Goal: Information Seeking & Learning: Learn about a topic

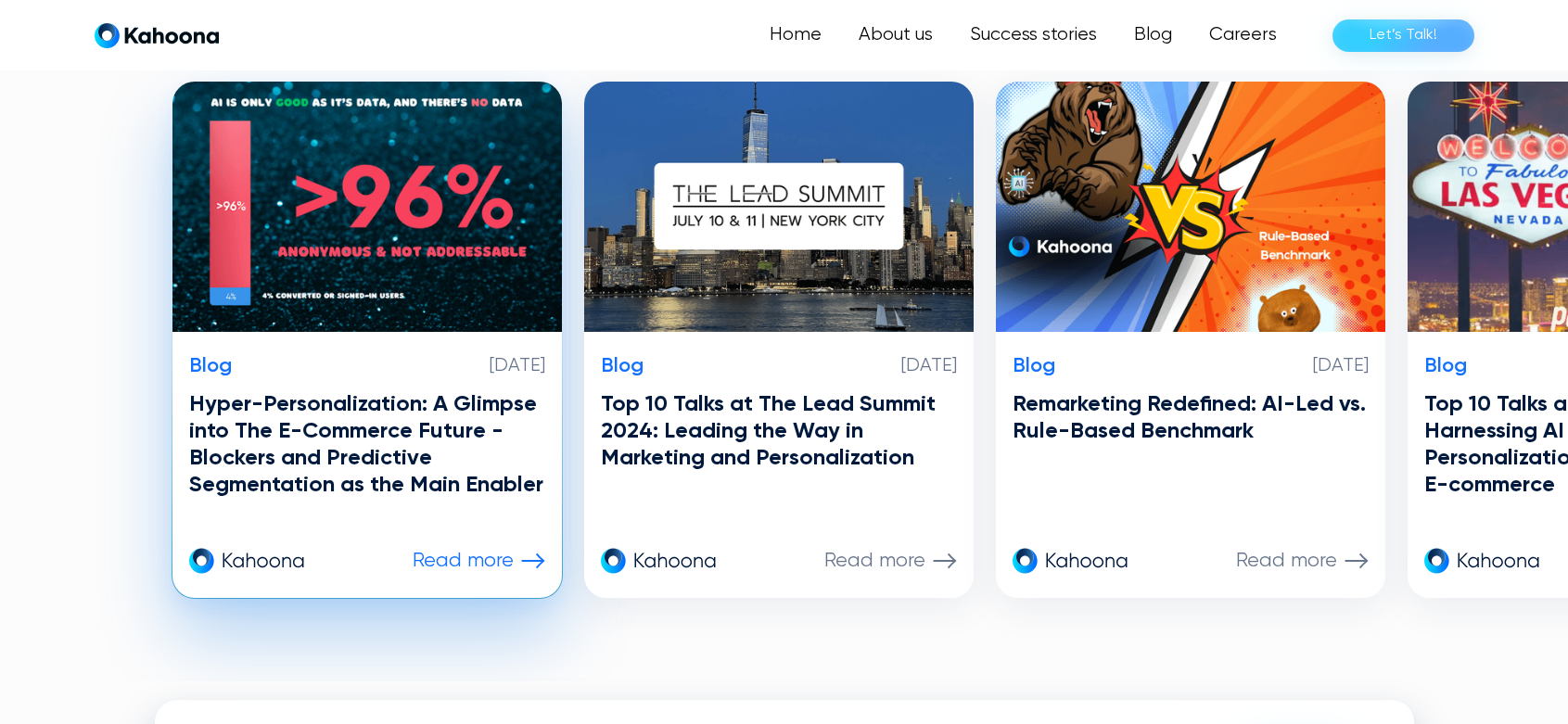
scroll to position [4485, 0]
click at [442, 458] on h3 "Hyper-Personalization: A Glimpse into The E-Commerce Future - Blockers and Pred…" at bounding box center [367, 443] width 356 height 106
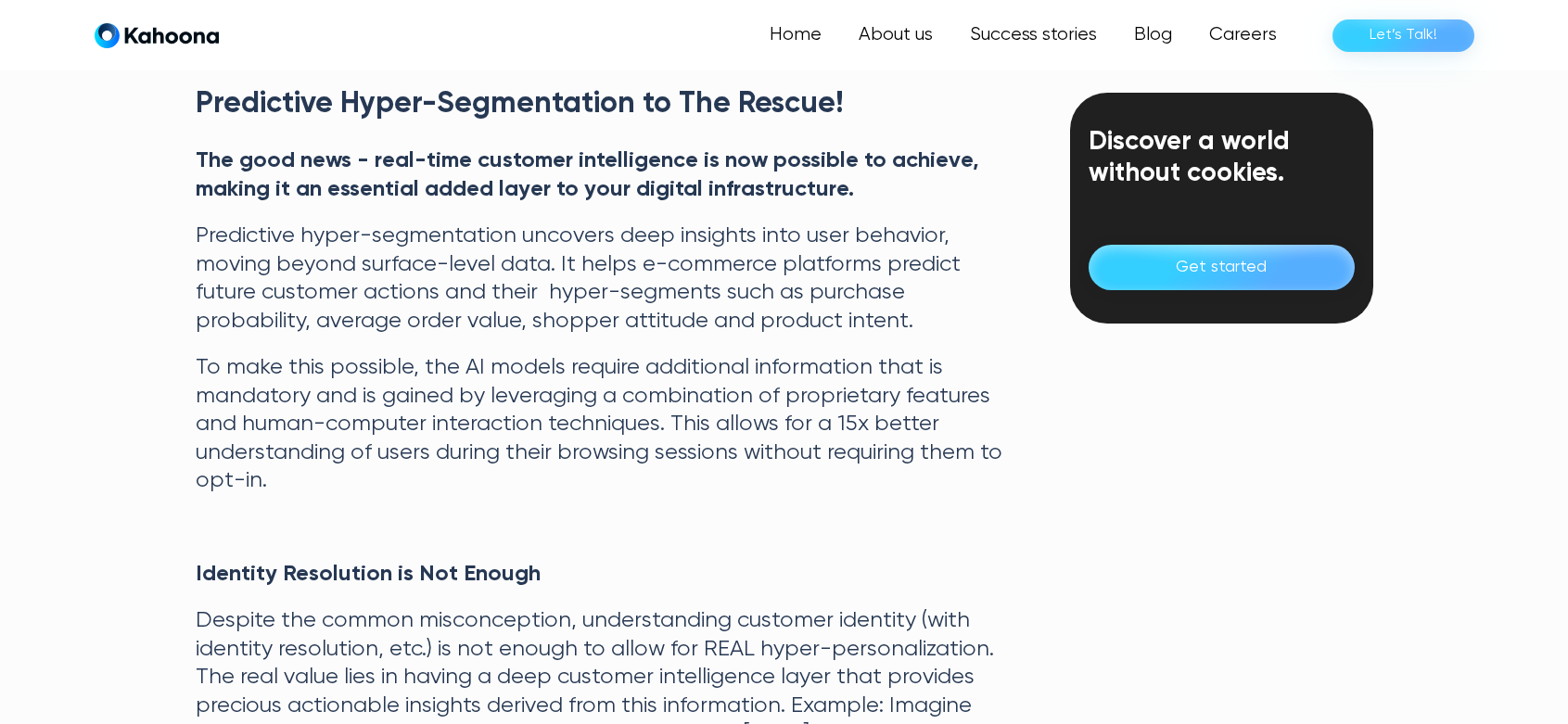
scroll to position [1963, 0]
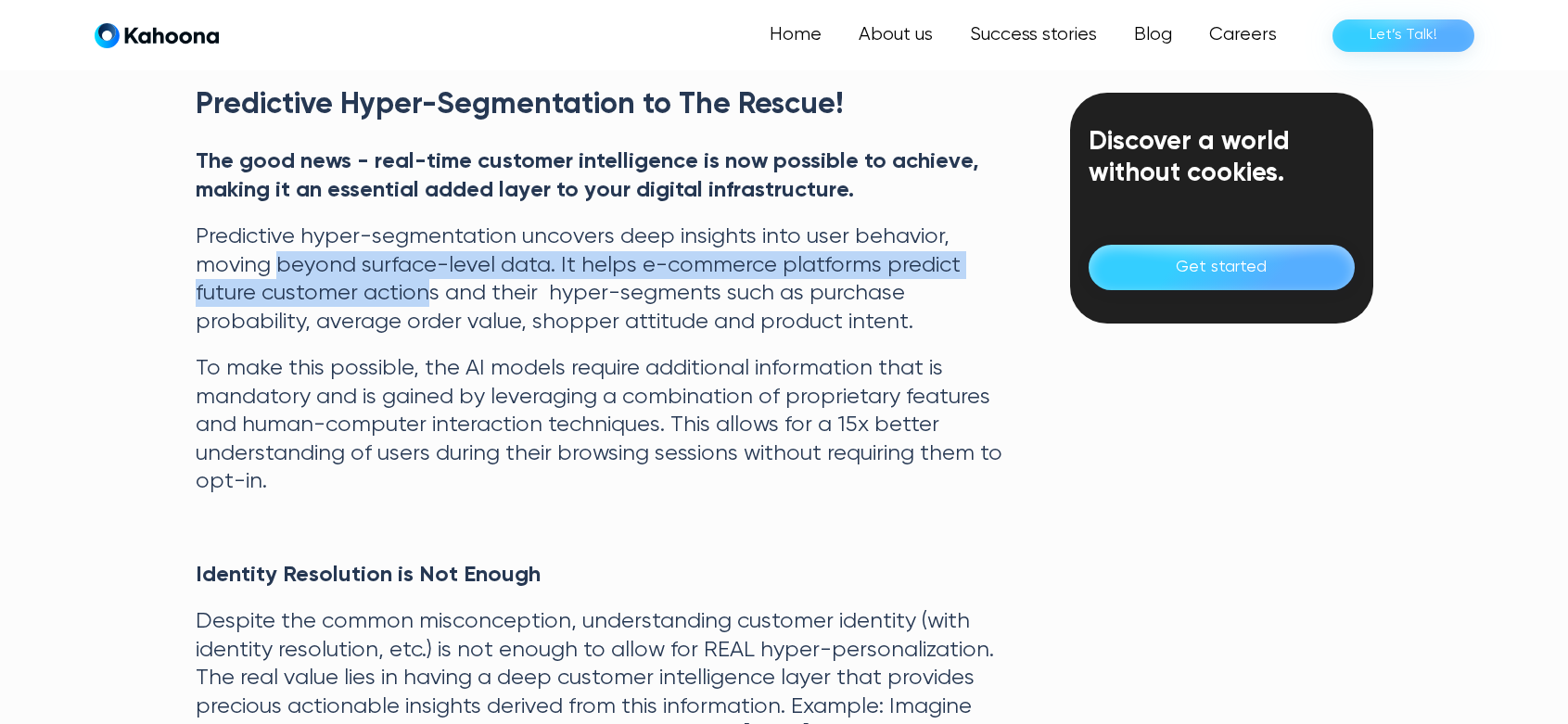
drag, startPoint x: 275, startPoint y: 274, endPoint x: 424, endPoint y: 308, distance: 152.8
click at [424, 308] on p "Predictive hyper-segmentation uncovers deep insights into user behavior, moving…" at bounding box center [603, 279] width 816 height 113
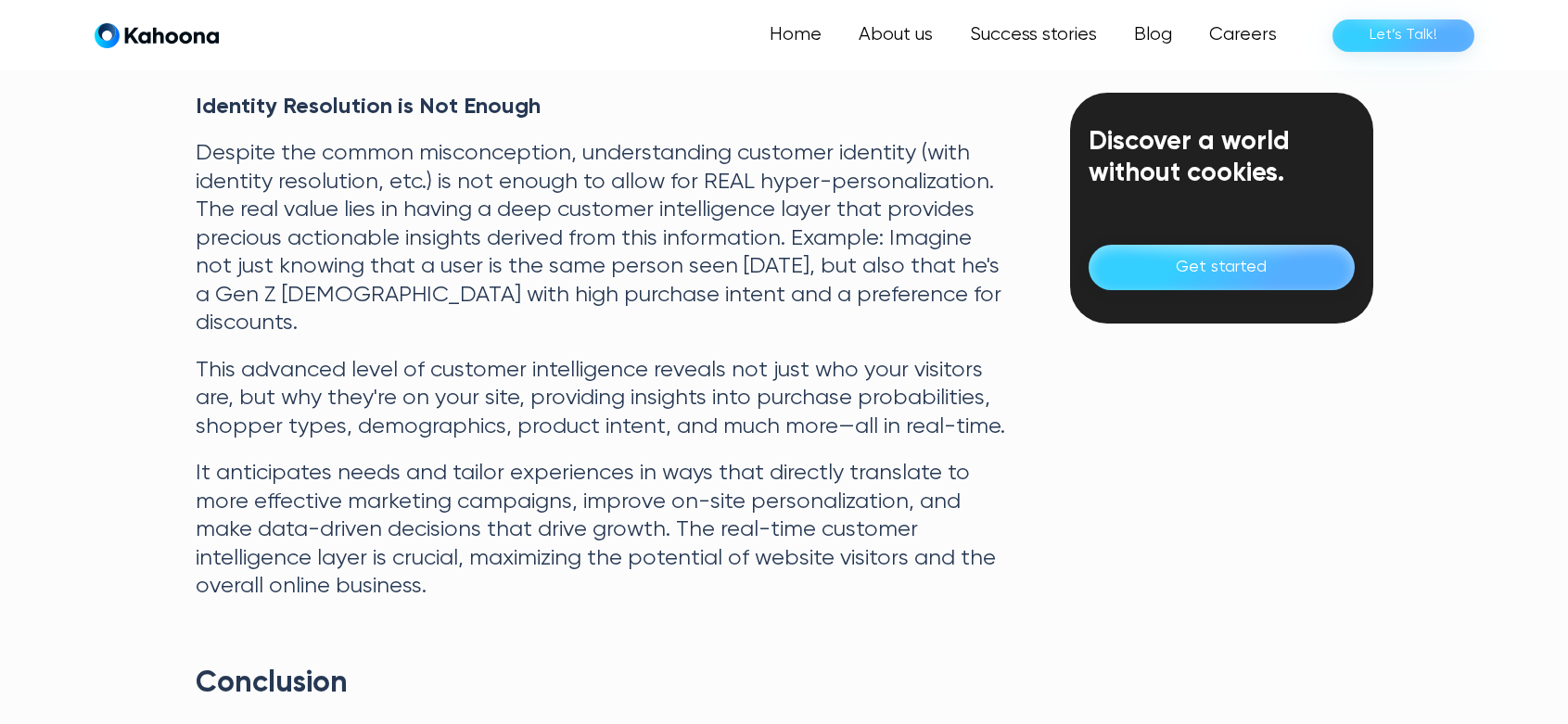
scroll to position [2429, 0]
drag, startPoint x: 363, startPoint y: 120, endPoint x: 545, endPoint y: 118, distance: 182.0
click at [545, 118] on p "Identity Resolution is Not Enough" at bounding box center [603, 107] width 816 height 28
click at [538, 181] on p "Despite the common misconception, understanding customer identity (with identit…" at bounding box center [603, 239] width 816 height 197
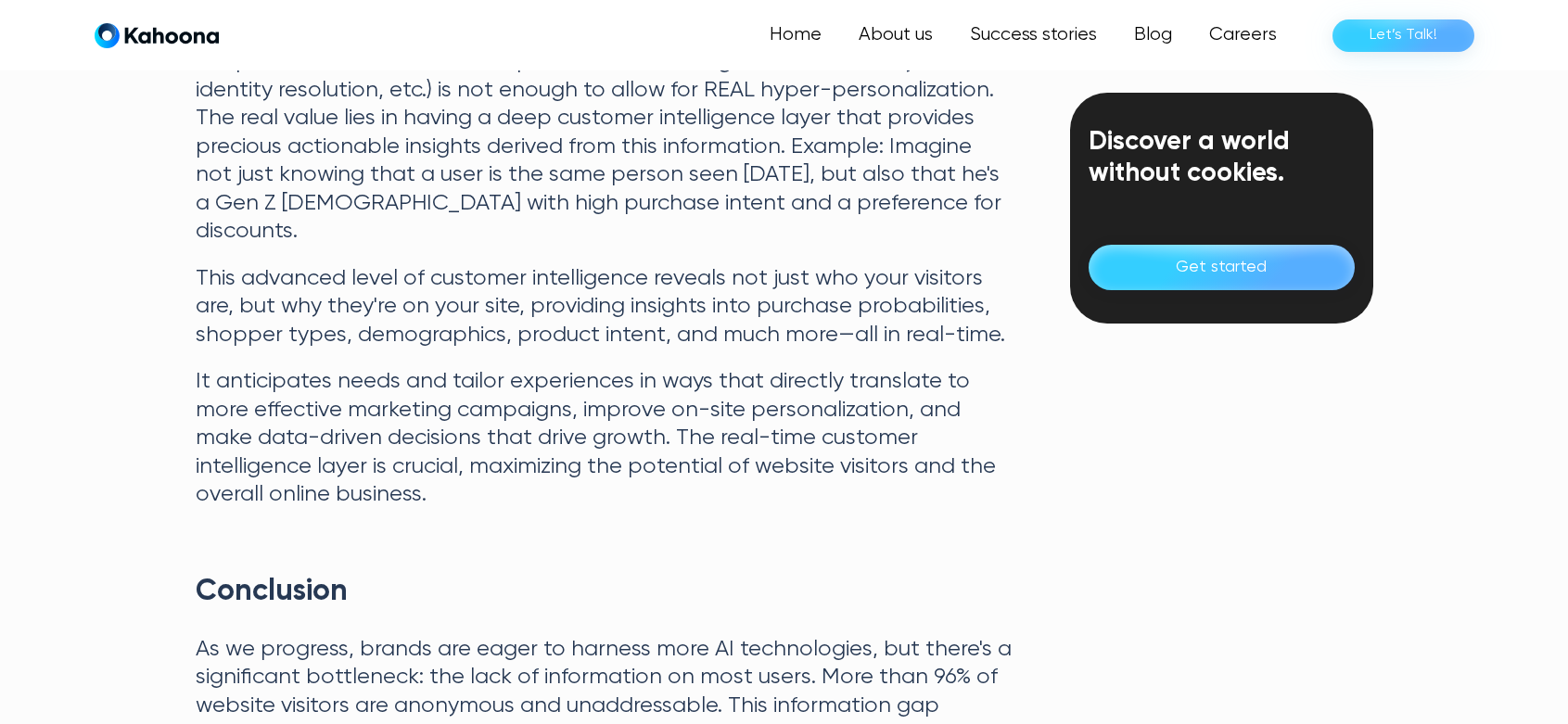
scroll to position [2523, 0]
click at [906, 429] on p "It anticipates needs and tailor experiences in ways that directly translate to …" at bounding box center [603, 437] width 816 height 141
